Goal: Task Accomplishment & Management: Use online tool/utility

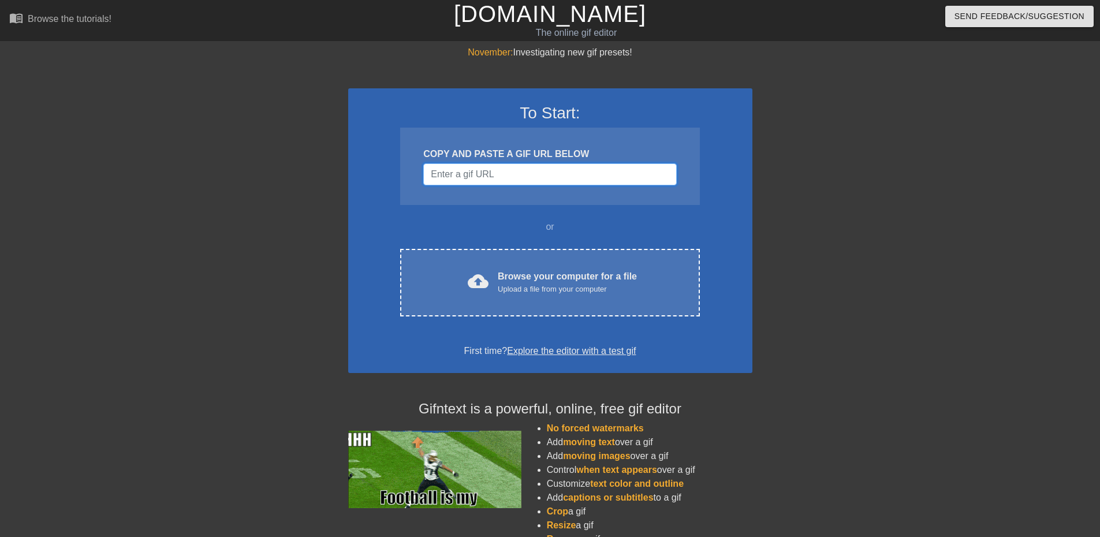
click at [530, 174] on input "Username" at bounding box center [549, 174] width 253 height 22
click at [526, 172] on input "Username" at bounding box center [549, 174] width 253 height 22
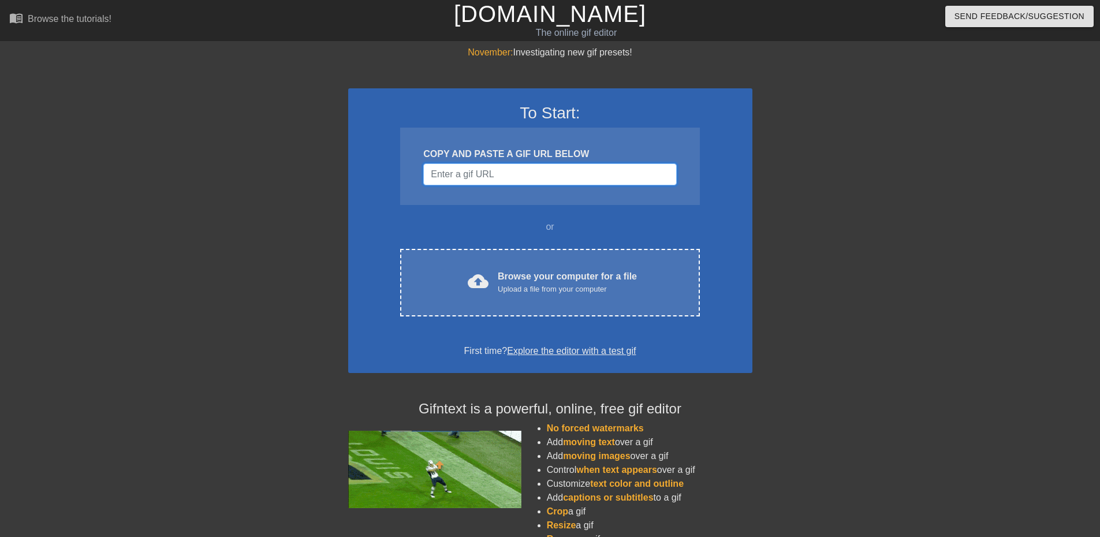
paste input "j"
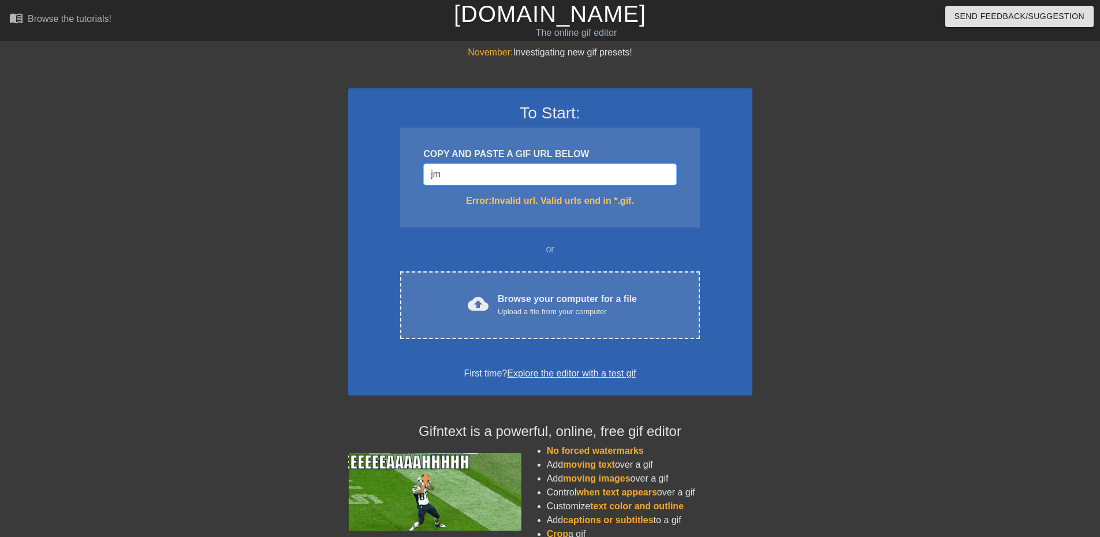
type input "j"
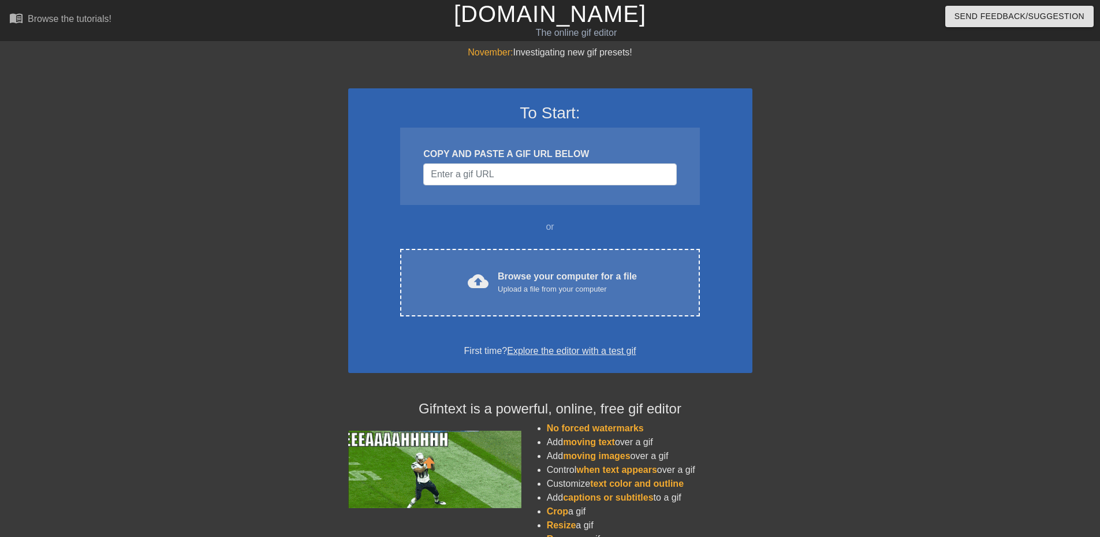
drag, startPoint x: 392, startPoint y: 207, endPoint x: 398, endPoint y: 218, distance: 12.1
